Goal: Transaction & Acquisition: Download file/media

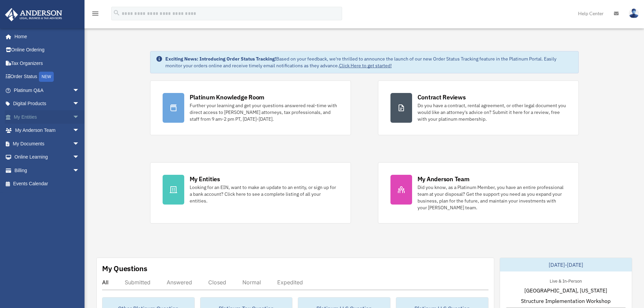
click at [73, 115] on span "arrow_drop_down" at bounding box center [80, 117] width 14 height 14
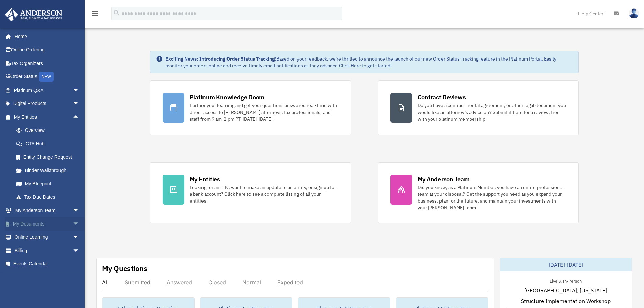
click at [73, 222] on span "arrow_drop_down" at bounding box center [80, 224] width 14 height 14
click at [31, 237] on link "Box" at bounding box center [49, 238] width 80 height 14
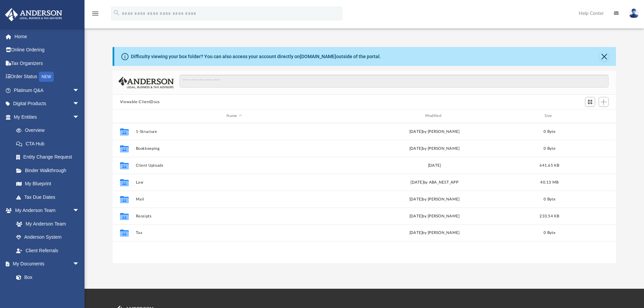
scroll to position [149, 498]
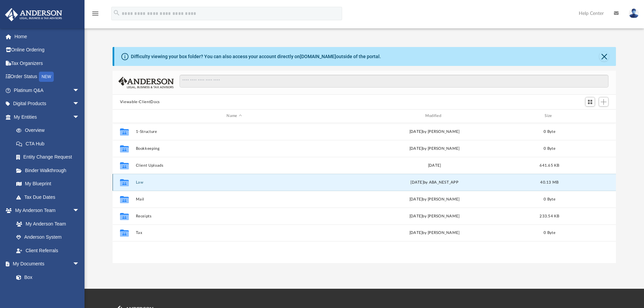
click at [138, 182] on button "Law" at bounding box center [234, 182] width 197 height 4
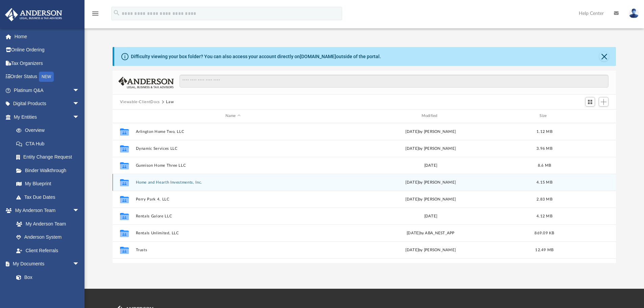
click at [141, 180] on button "Home and Hearth Investments, Inc." at bounding box center [233, 182] width 195 height 4
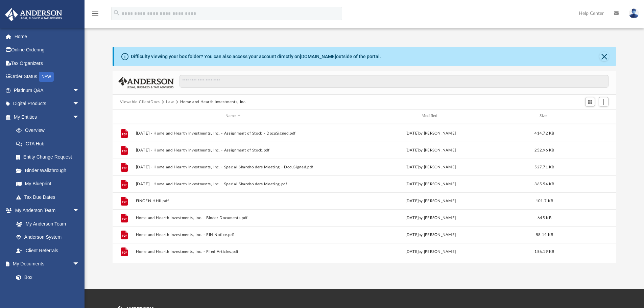
scroll to position [164, 0]
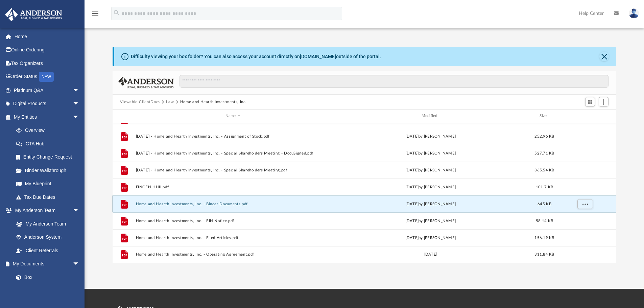
click at [176, 202] on button "Home and Hearth Investments, Inc. - Binder Documents.pdf" at bounding box center [233, 204] width 195 height 4
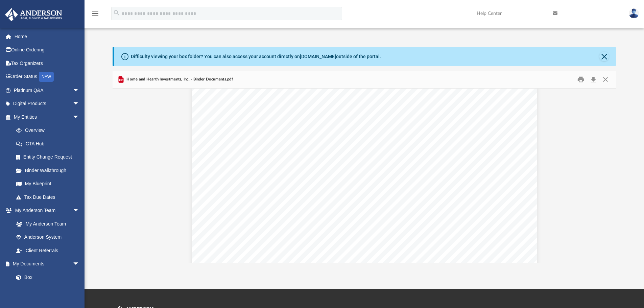
scroll to position [10614, 0]
click at [592, 79] on button "Download" at bounding box center [593, 79] width 12 height 10
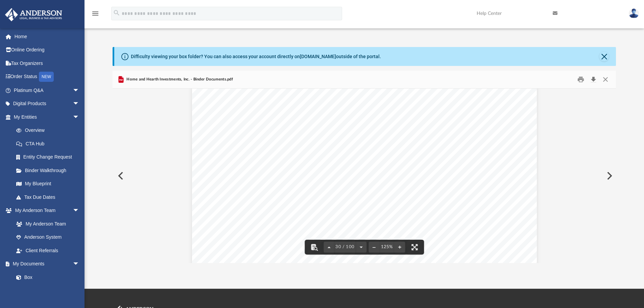
scroll to position [13251, 0]
